Goal: Register for event/course

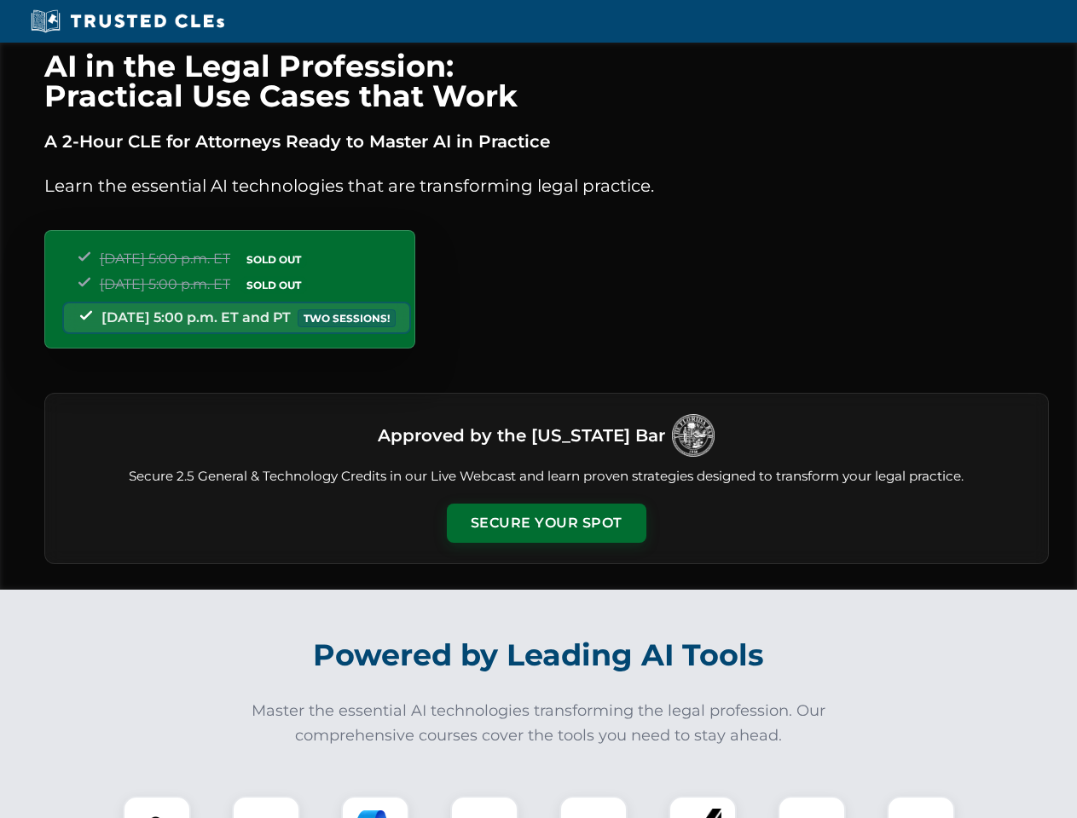
click at [546, 523] on button "Secure Your Spot" at bounding box center [546, 523] width 199 height 39
click at [157, 807] on img at bounding box center [156, 830] width 49 height 49
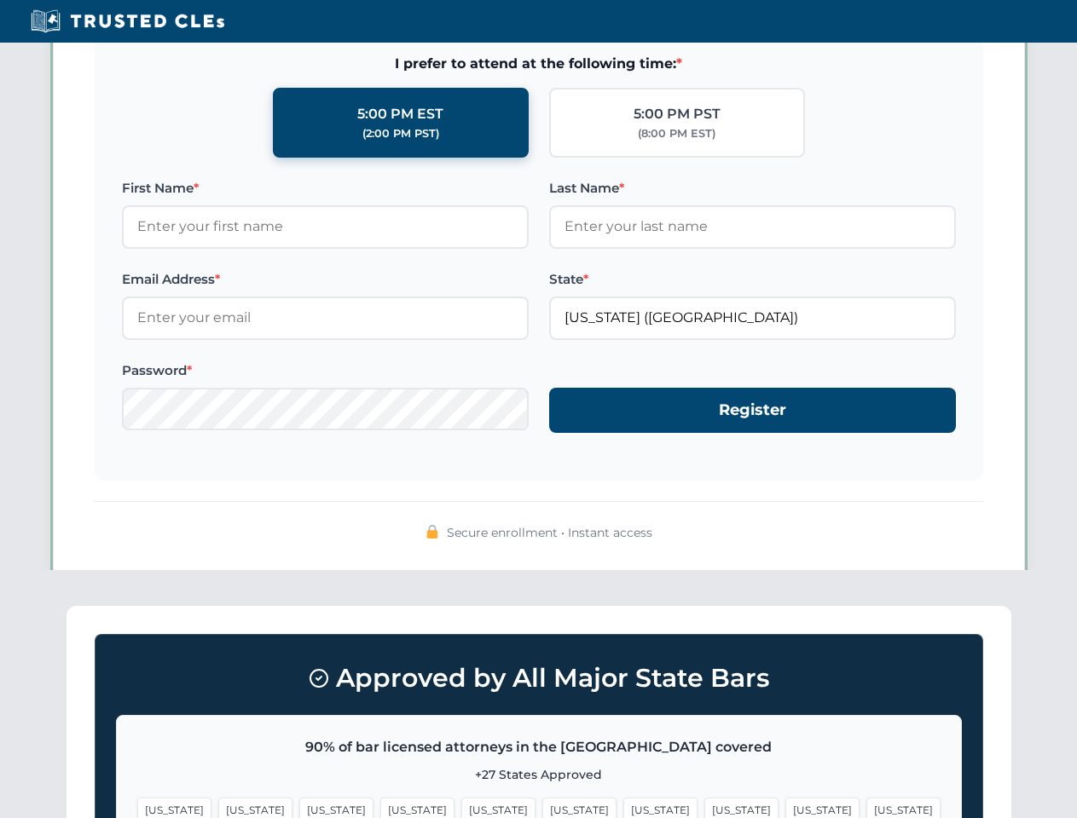
click at [623, 807] on span "[US_STATE]" at bounding box center [660, 810] width 74 height 25
click at [785, 807] on span "[US_STATE]" at bounding box center [822, 810] width 74 height 25
